Goal: Complete application form: Complete application form

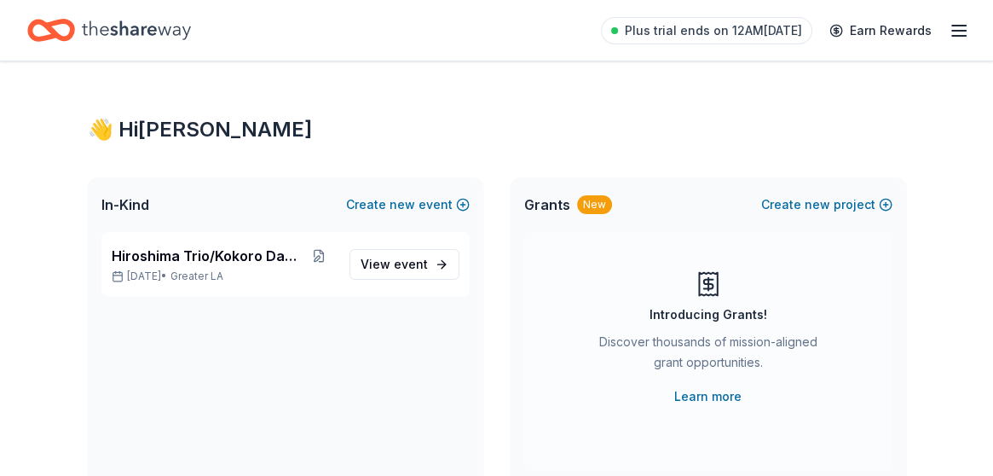
click at [952, 27] on icon "button" at bounding box center [959, 30] width 20 height 20
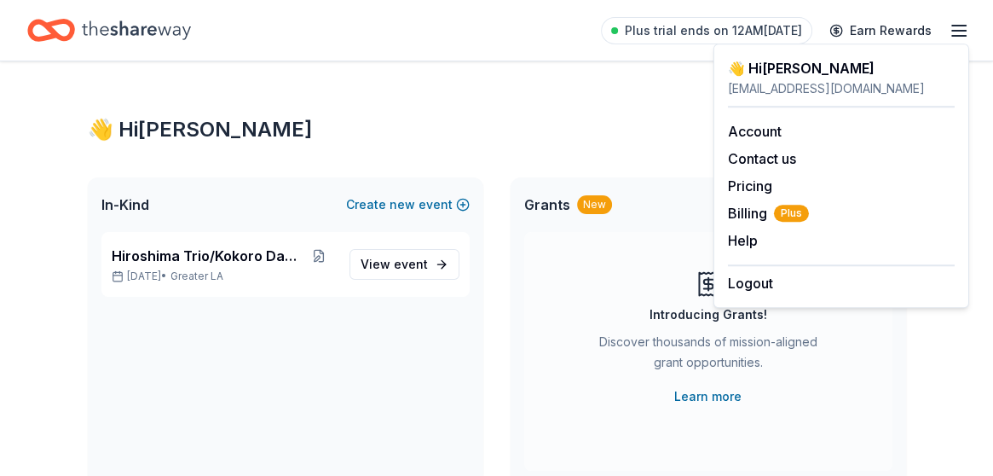
click at [329, 368] on div "Hiroshima Trio/Kokoro Dance [DATE] • Greater LA View event" at bounding box center [286, 358] width 396 height 252
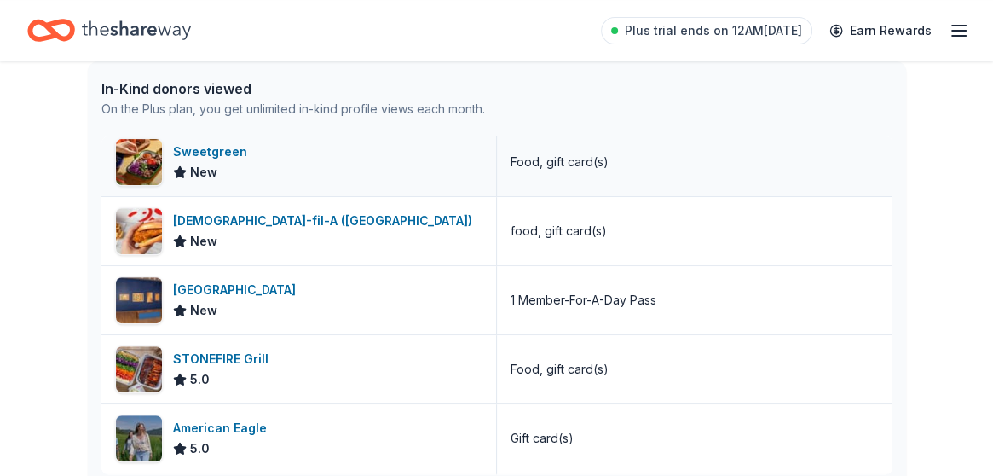
scroll to position [2750, 0]
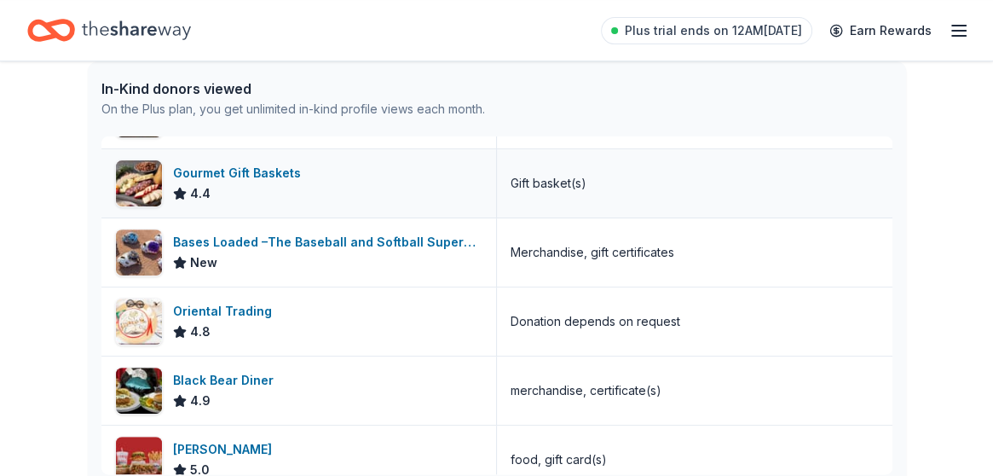
click at [211, 168] on div "Gourmet Gift Baskets" at bounding box center [240, 173] width 135 height 20
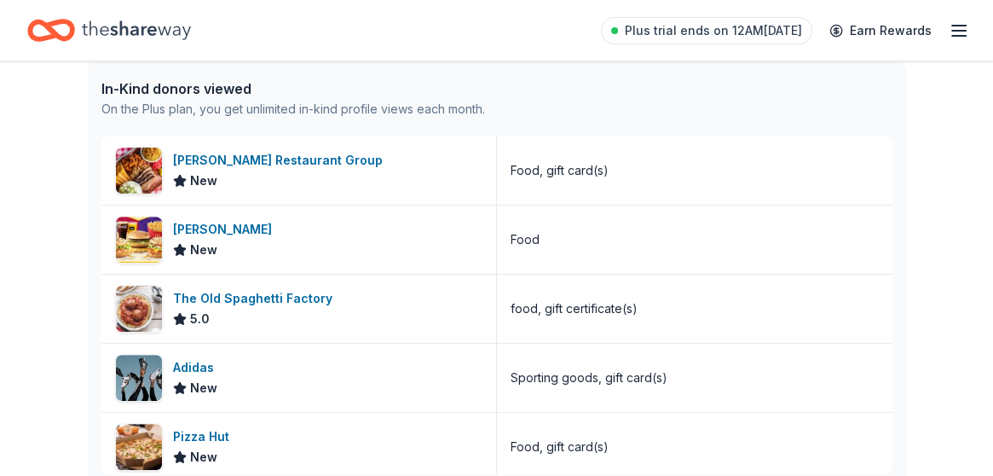
scroll to position [3106, 0]
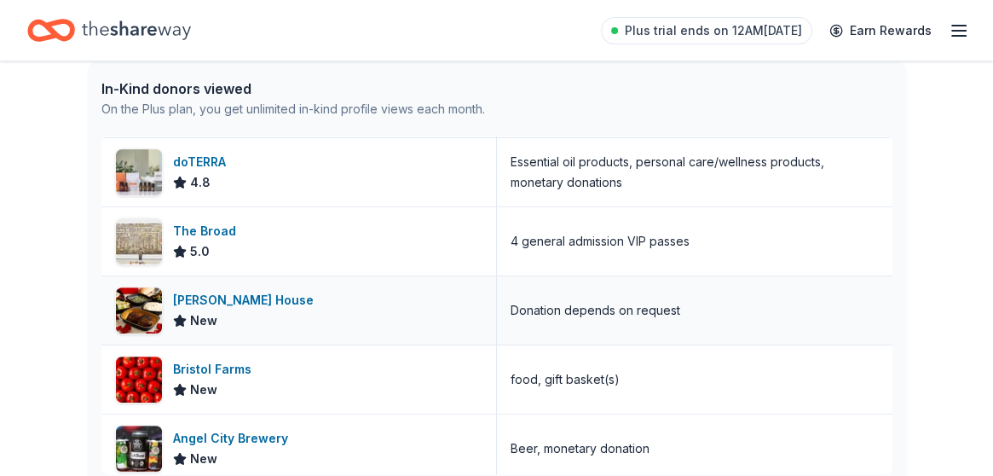
click at [388, 306] on div "[PERSON_NAME] House New" at bounding box center [299, 310] width 396 height 68
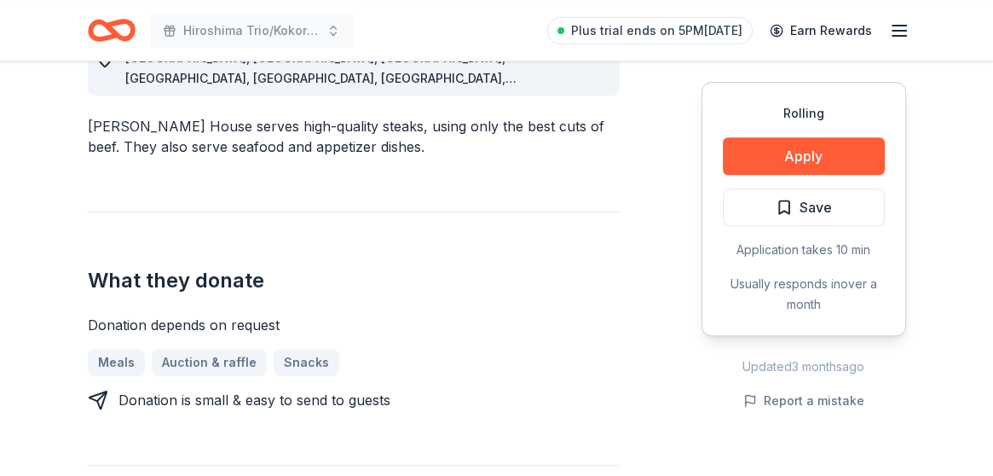
scroll to position [539, 0]
click at [783, 159] on button "Apply" at bounding box center [804, 156] width 162 height 38
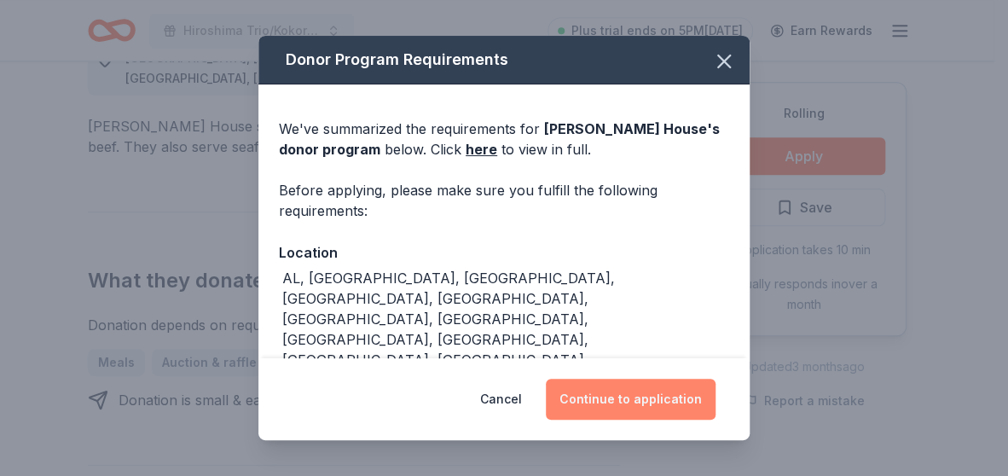
click at [645, 391] on button "Continue to application" at bounding box center [631, 399] width 170 height 41
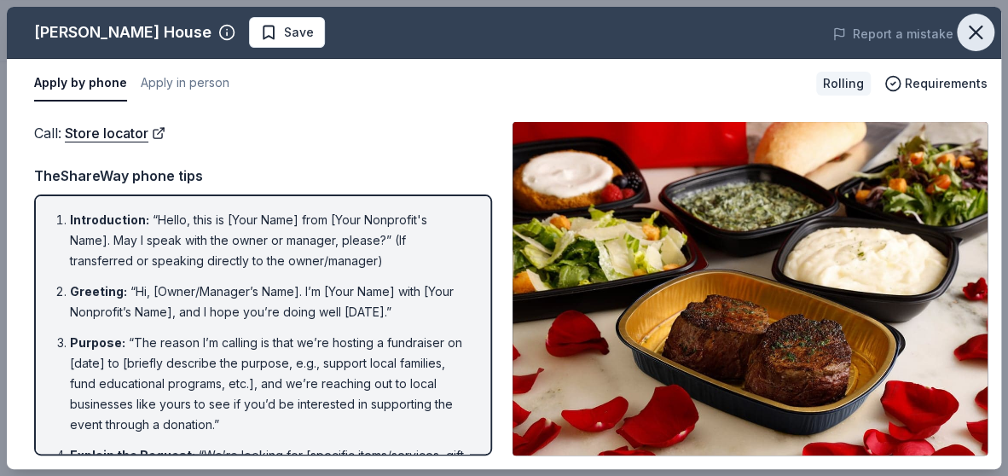
click at [974, 31] on icon "button" at bounding box center [976, 32] width 12 height 12
